Goal: Transaction & Acquisition: Purchase product/service

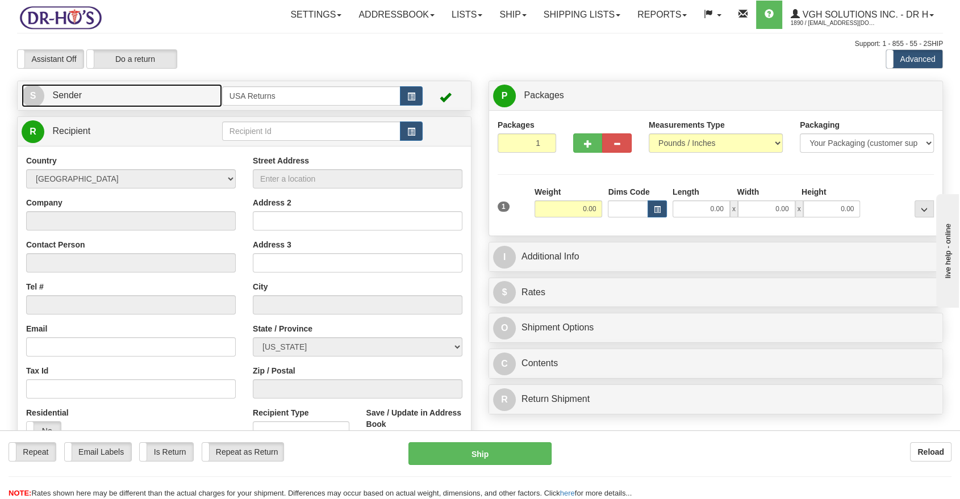
click at [35, 94] on span "S" at bounding box center [33, 96] width 23 height 23
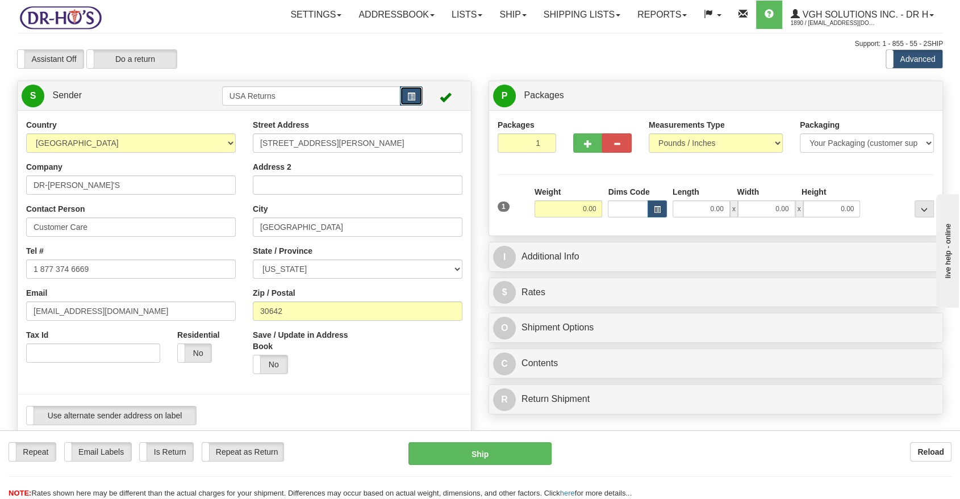
click at [418, 94] on button "button" at bounding box center [411, 95] width 23 height 19
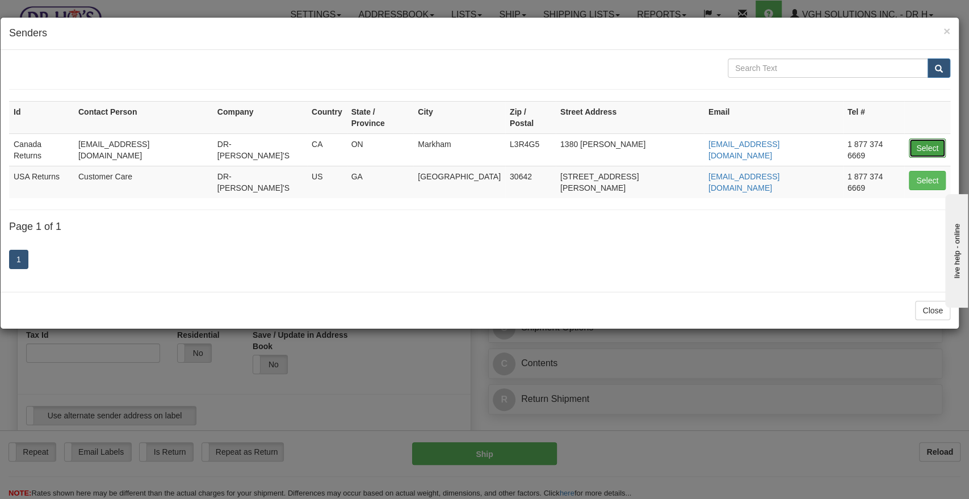
click at [927, 139] on button "Select" at bounding box center [927, 148] width 37 height 19
type input "Canada Returns"
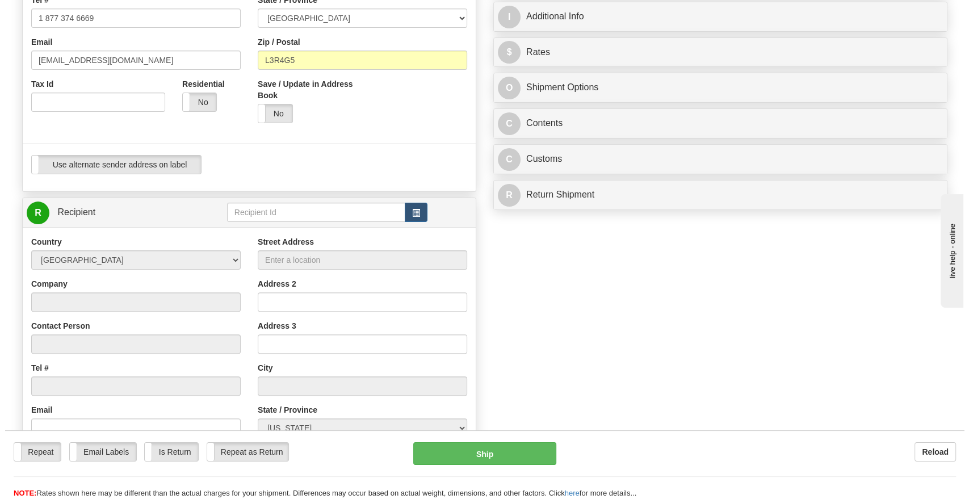
scroll to position [252, 0]
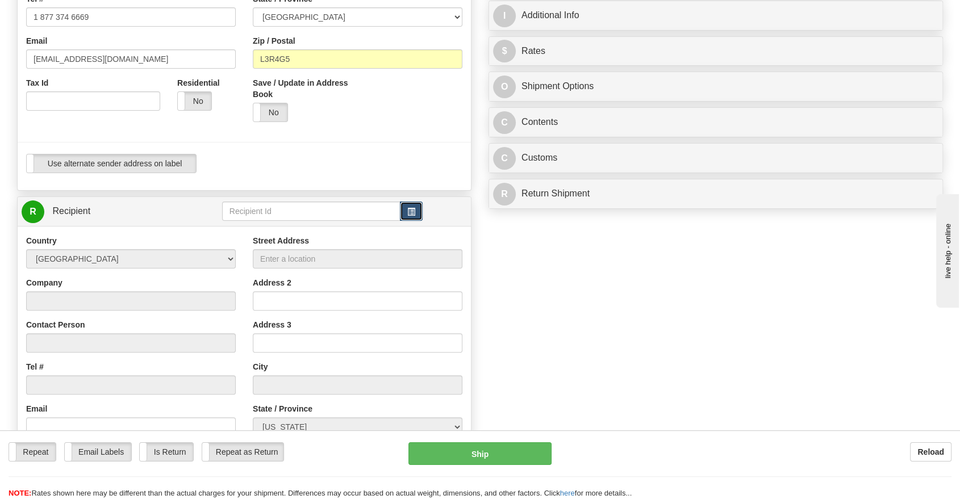
click at [405, 209] on button "button" at bounding box center [411, 211] width 23 height 19
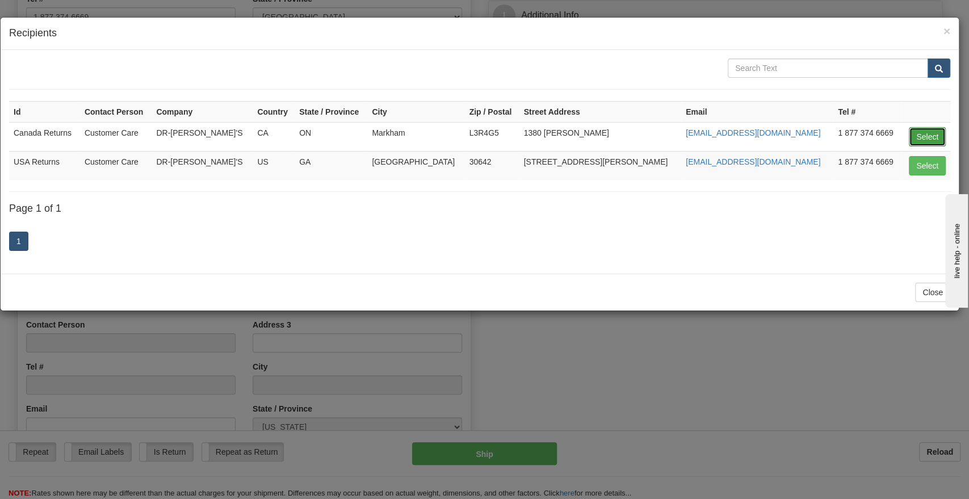
click at [913, 135] on button "Select" at bounding box center [927, 136] width 37 height 19
type input "Canada Returns"
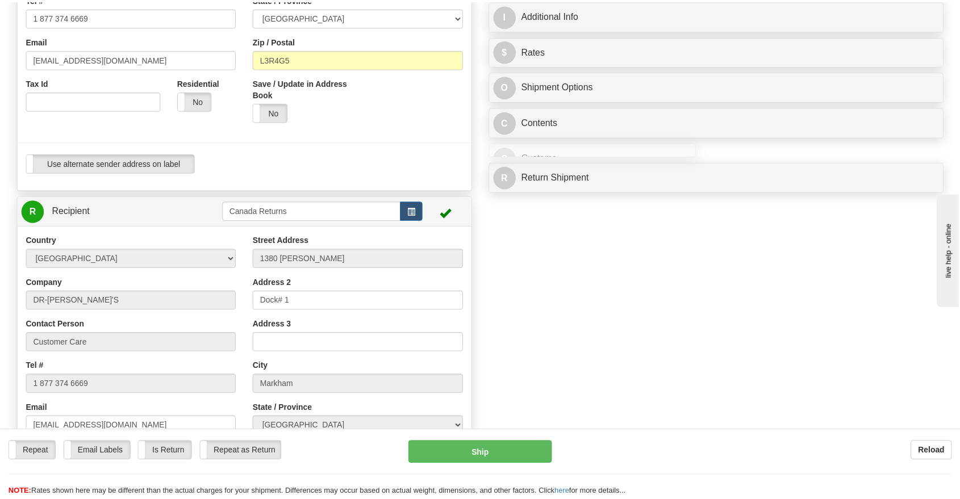
scroll to position [0, 0]
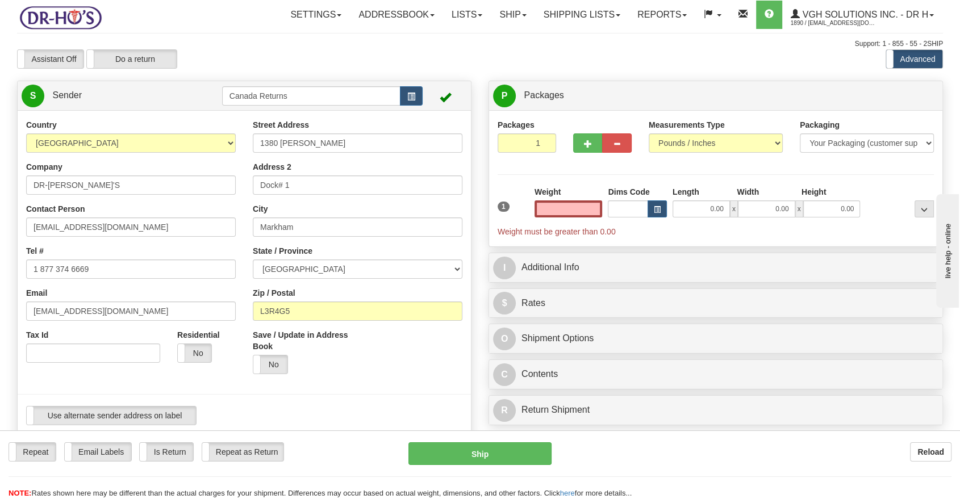
type input "0.00"
click at [59, 185] on input "DR-[PERSON_NAME]'S" at bounding box center [131, 184] width 210 height 19
paste input "[PERSON_NAME]"
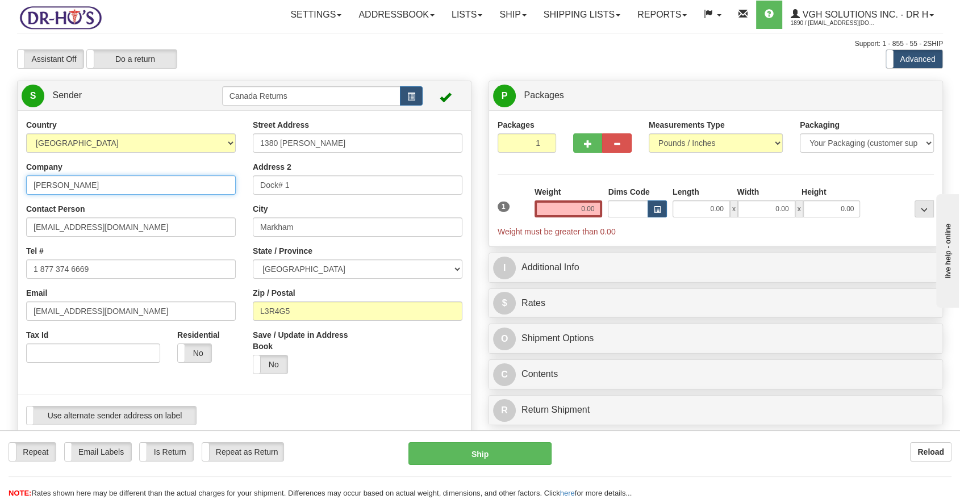
type input "[PERSON_NAME]"
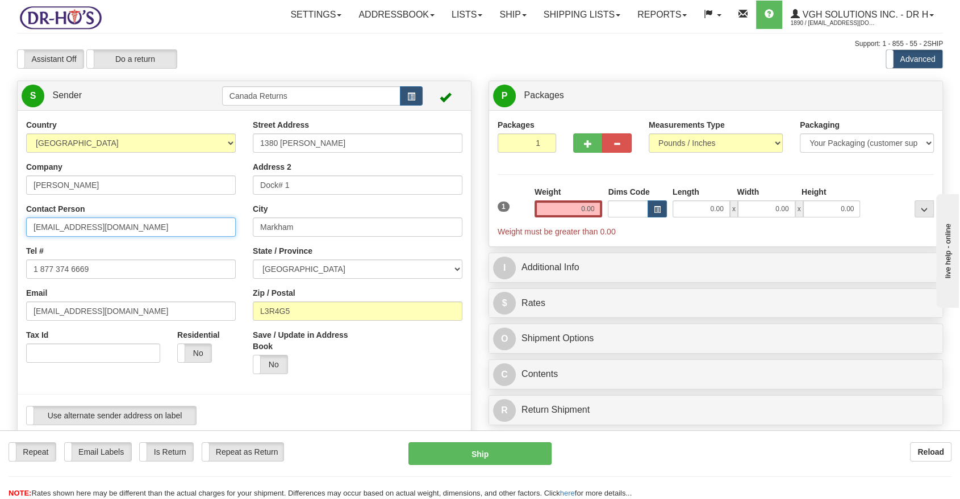
click at [68, 230] on input "[EMAIL_ADDRESS][DOMAIN_NAME]" at bounding box center [131, 227] width 210 height 19
paste input "[PERSON_NAME]"
type input "[PERSON_NAME]"
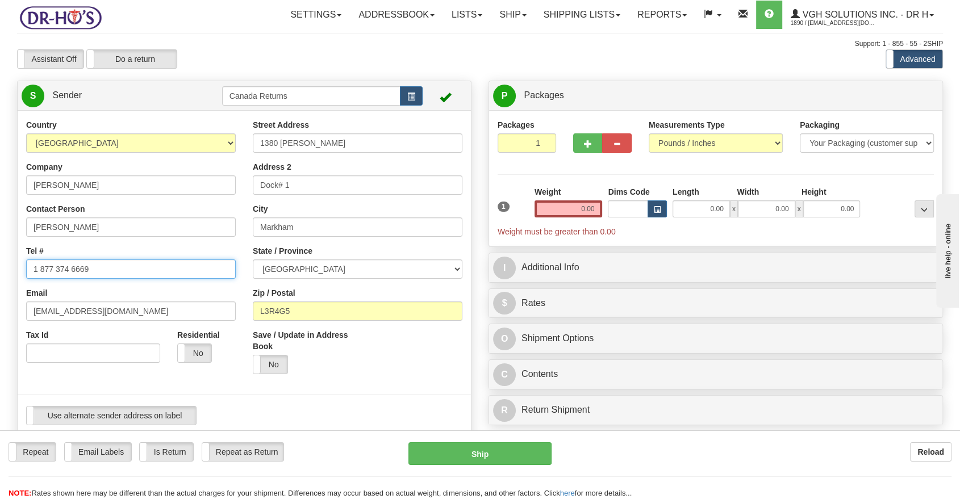
click at [69, 278] on input "1 877 374 6669" at bounding box center [131, 269] width 210 height 19
click at [58, 260] on input "1 877 374 6669" at bounding box center [131, 269] width 210 height 19
click at [57, 268] on input "1 877 374 6669" at bounding box center [131, 269] width 210 height 19
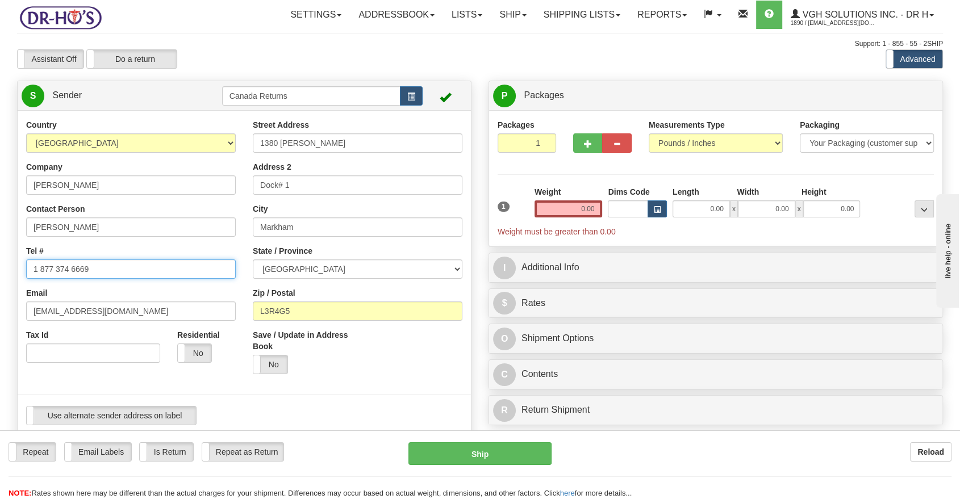
click at [57, 268] on input "1 877 374 6669" at bounding box center [131, 269] width 210 height 19
paste input "6139326930"
type input "6139326930"
click at [67, 313] on input "[EMAIL_ADDRESS][DOMAIN_NAME]" at bounding box center [131, 311] width 210 height 19
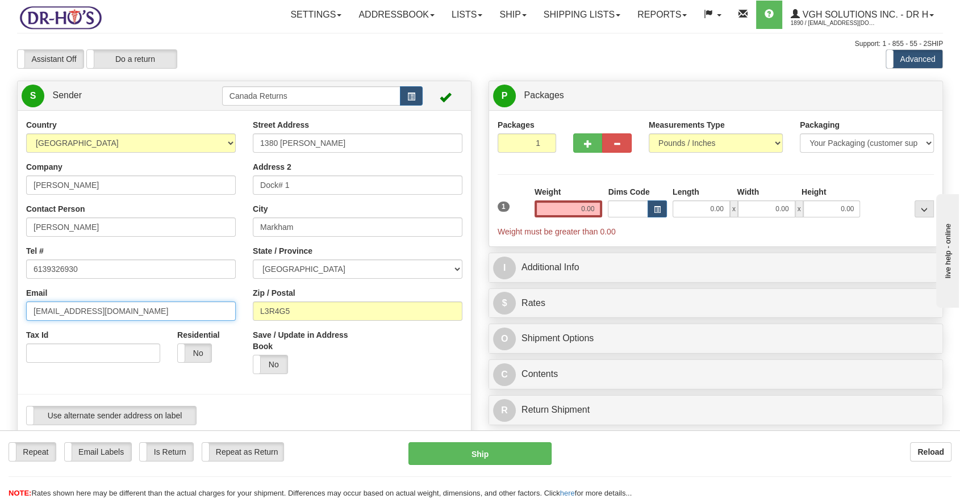
click at [67, 314] on input "[EMAIL_ADDRESS][DOMAIN_NAME]" at bounding box center [131, 311] width 210 height 19
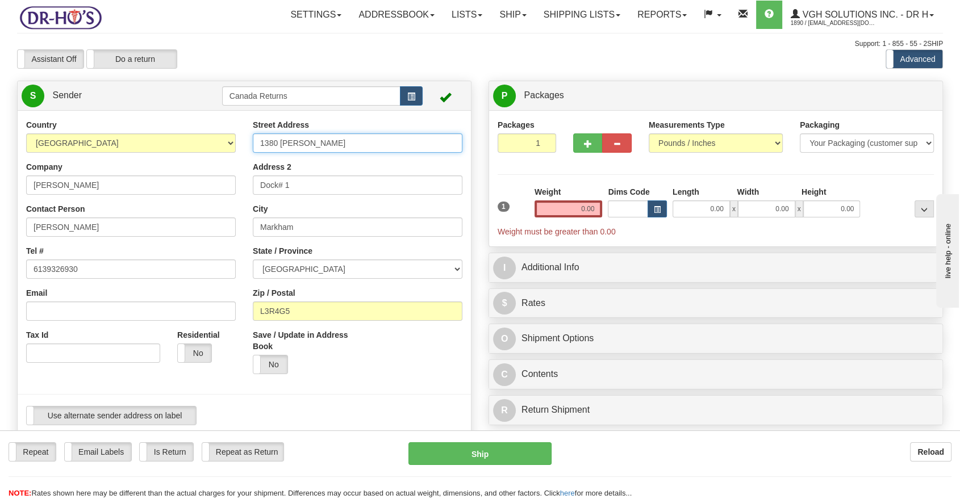
click at [258, 138] on input "1380 [PERSON_NAME]" at bounding box center [358, 142] width 210 height 19
paste input "549 [PERSON_NAME] ST"
type input "549 [PERSON_NAME] ST"
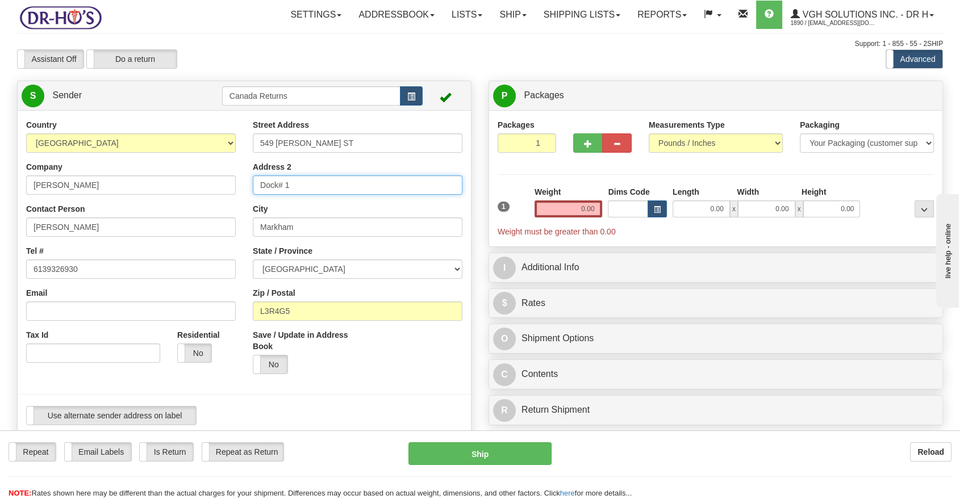
click at [270, 189] on input "Dock# 1" at bounding box center [358, 184] width 210 height 19
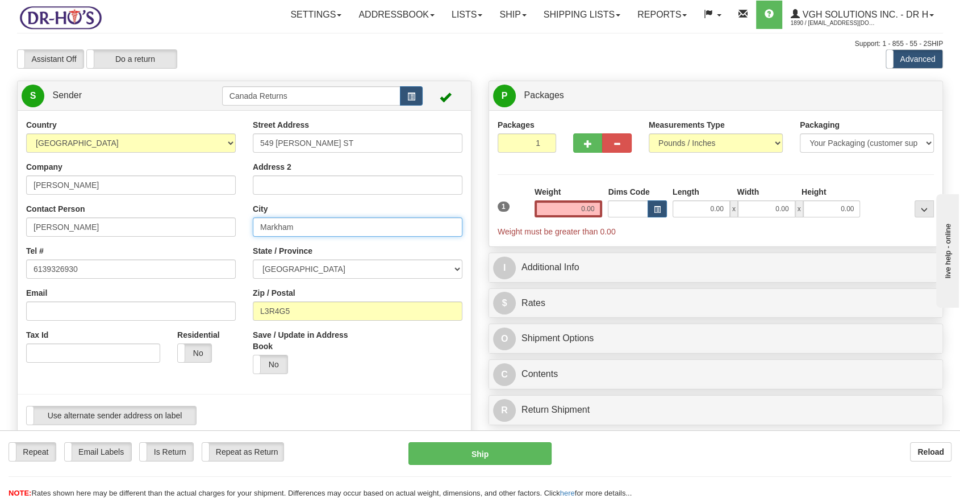
click at [277, 228] on input "Markham" at bounding box center [358, 227] width 210 height 19
paste input "[GEOGRAPHIC_DATA]"
type input "[GEOGRAPHIC_DATA]"
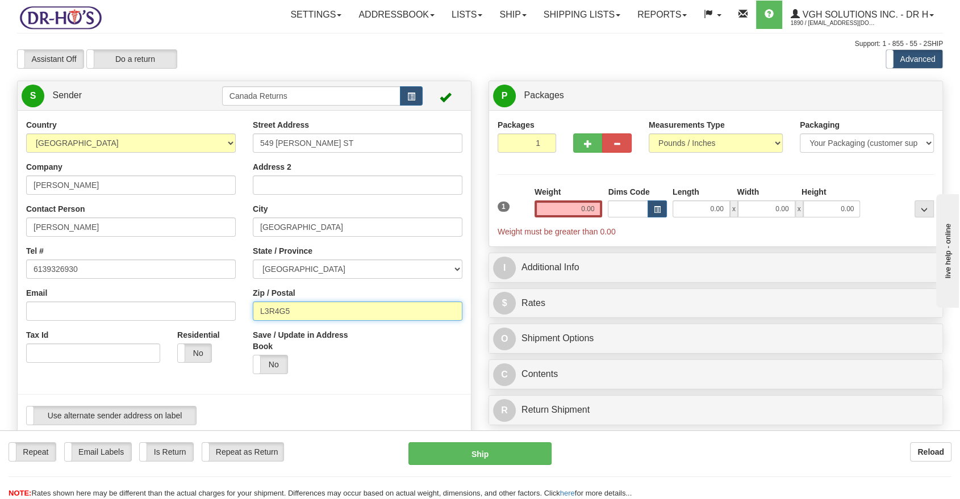
click at [278, 316] on input "L3R4G5" at bounding box center [358, 311] width 210 height 19
paste input "K6J2H2"
type input "K6J2H2"
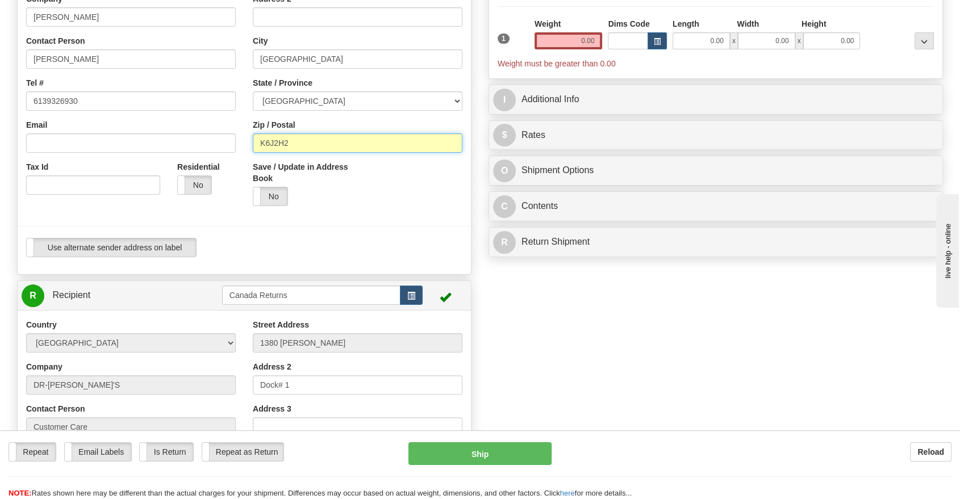
scroll to position [63, 0]
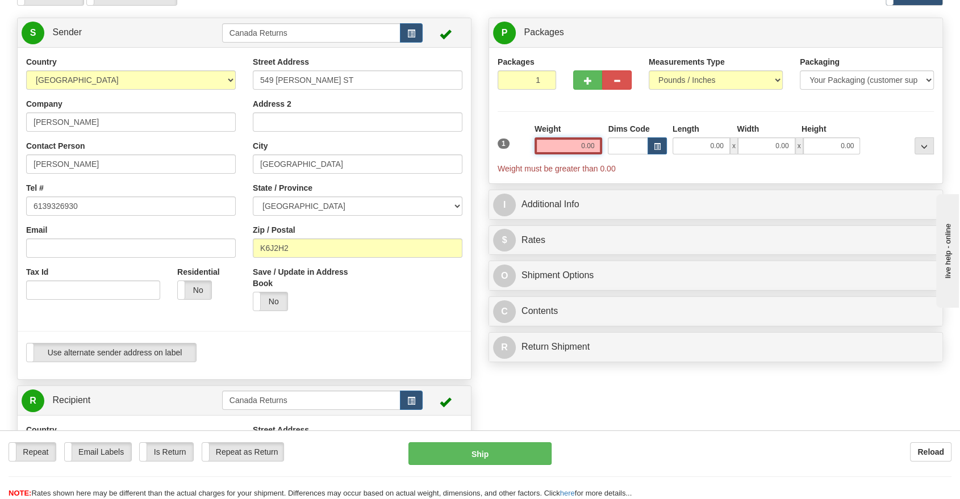
click at [591, 145] on input "0.00" at bounding box center [568, 145] width 68 height 17
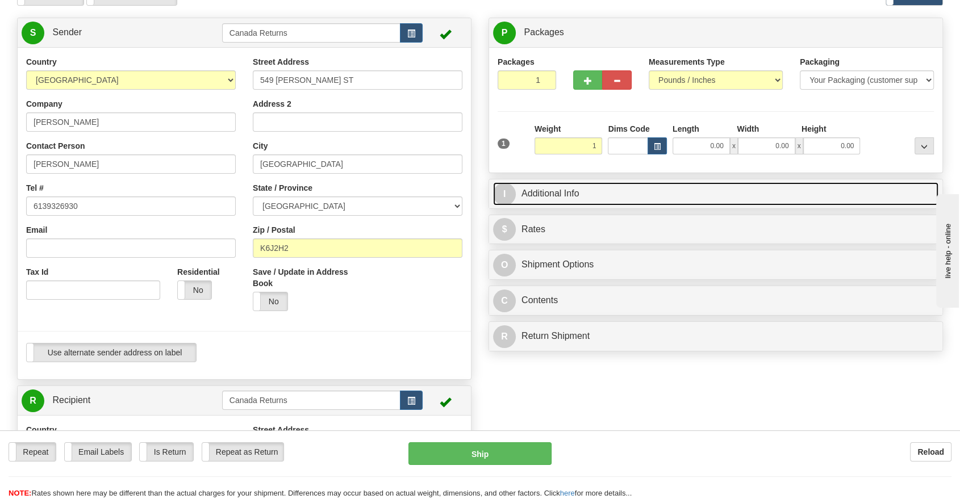
type input "1.00"
click at [576, 198] on link "I Additional Info" at bounding box center [715, 193] width 445 height 23
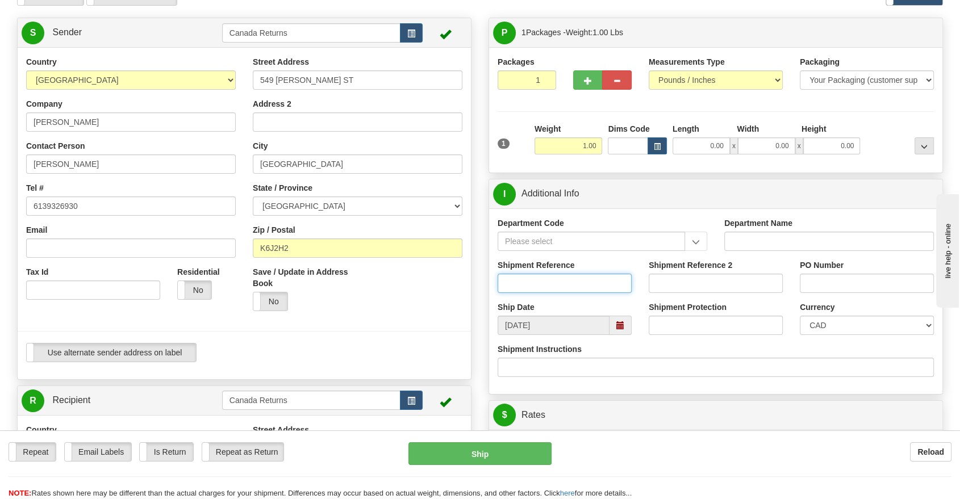
click at [539, 276] on input "Shipment Reference" at bounding box center [564, 283] width 134 height 19
paste input "1200007"
click at [621, 325] on span at bounding box center [620, 325] width 8 height 8
type input "1200007"
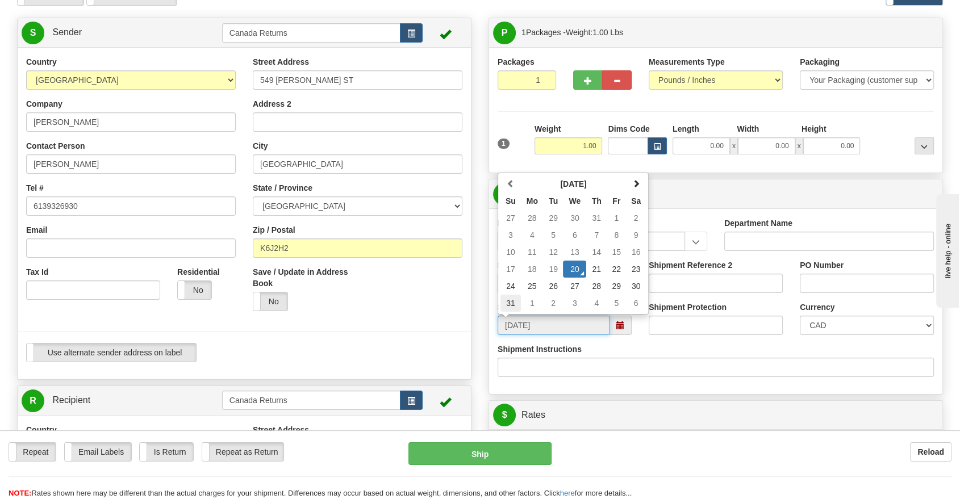
click at [505, 300] on td "31" at bounding box center [510, 303] width 20 height 17
type input "[DATE]"
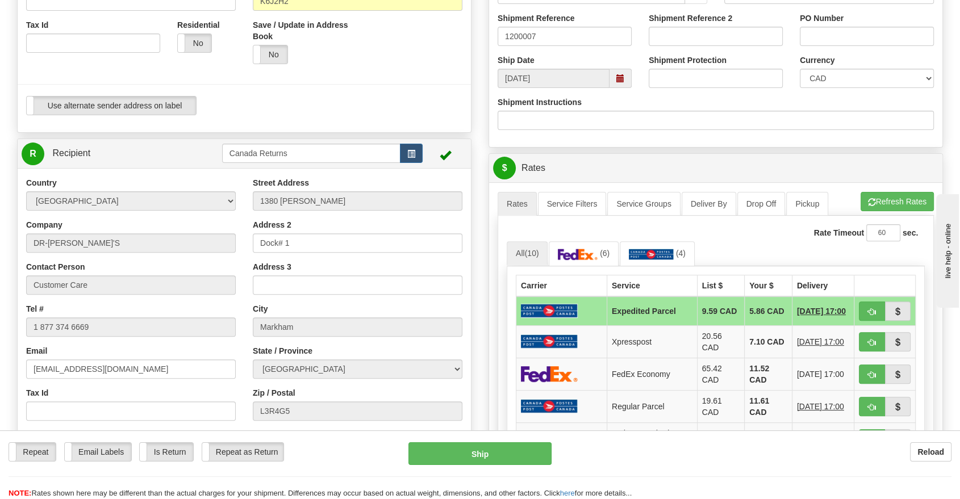
scroll to position [378, 0]
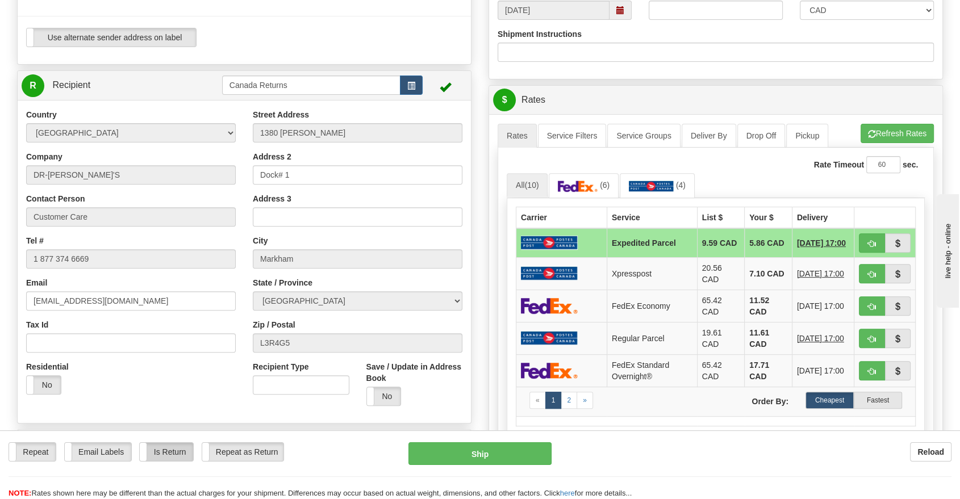
click at [174, 455] on label "Is Return" at bounding box center [166, 452] width 53 height 18
click at [471, 446] on button "Ship" at bounding box center [479, 453] width 143 height 23
type input "DOM.EP"
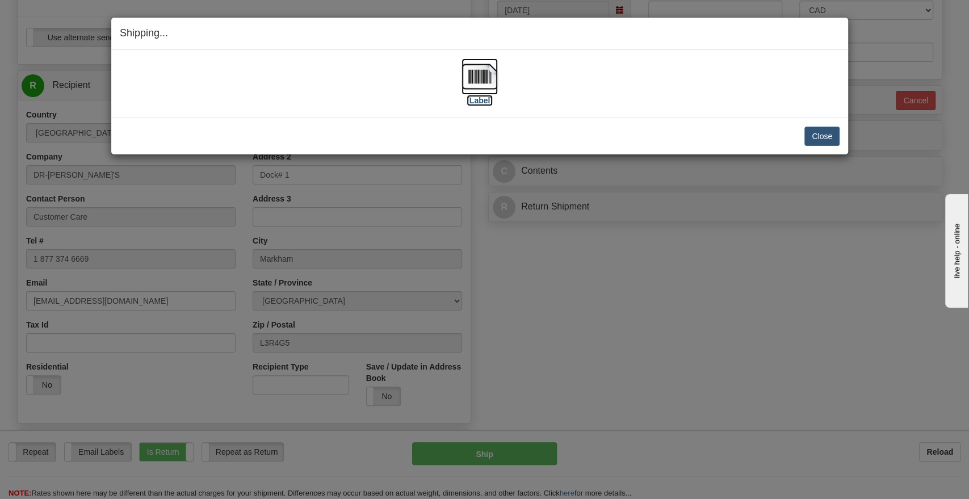
click at [482, 102] on label "[Label]" at bounding box center [480, 100] width 26 height 11
click at [835, 137] on button "Close" at bounding box center [822, 136] width 35 height 19
